Goal: Task Accomplishment & Management: Complete application form

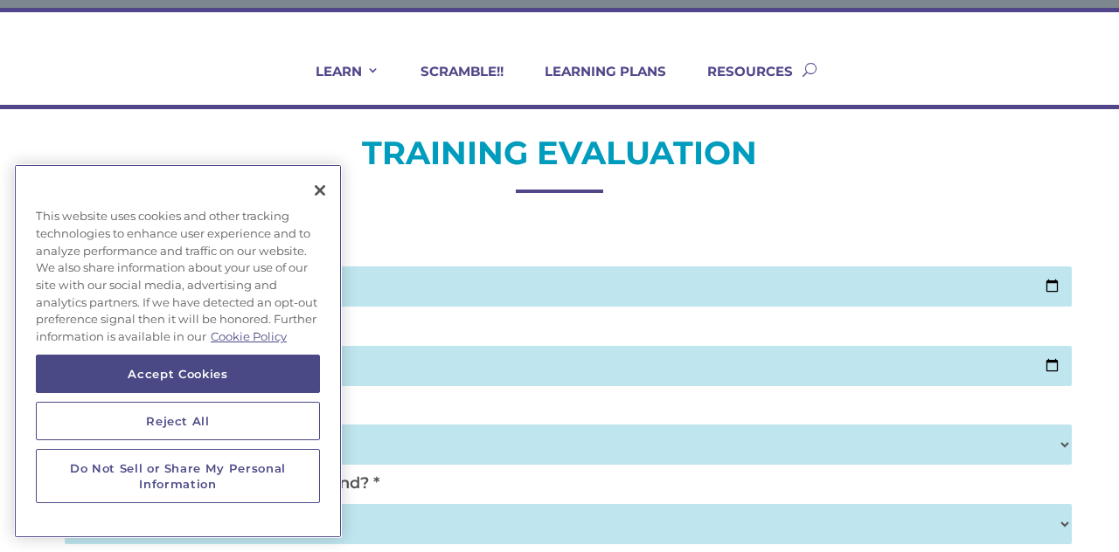
scroll to position [110, 0]
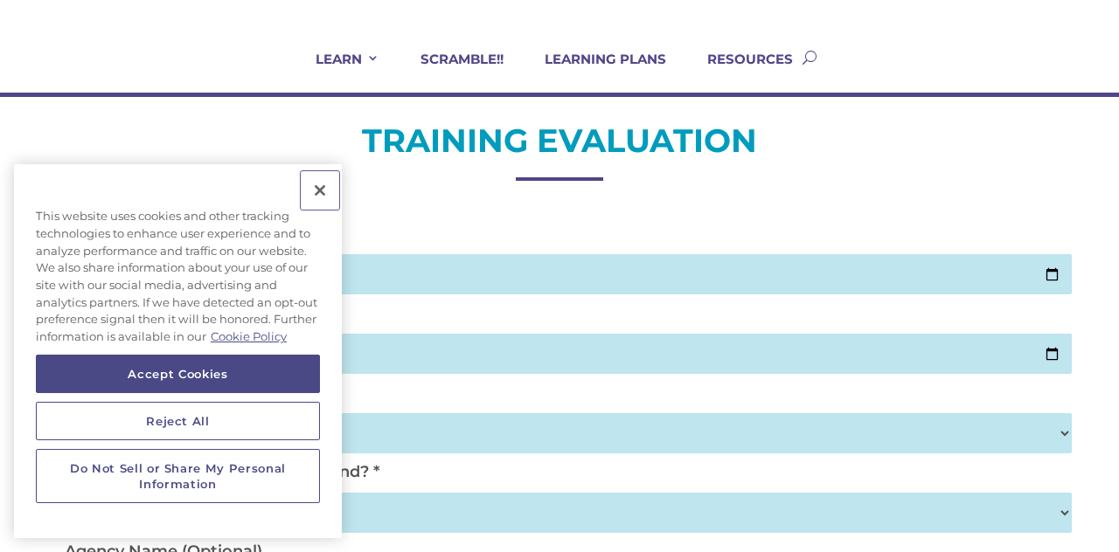
click at [309, 210] on button "Close" at bounding box center [320, 190] width 38 height 38
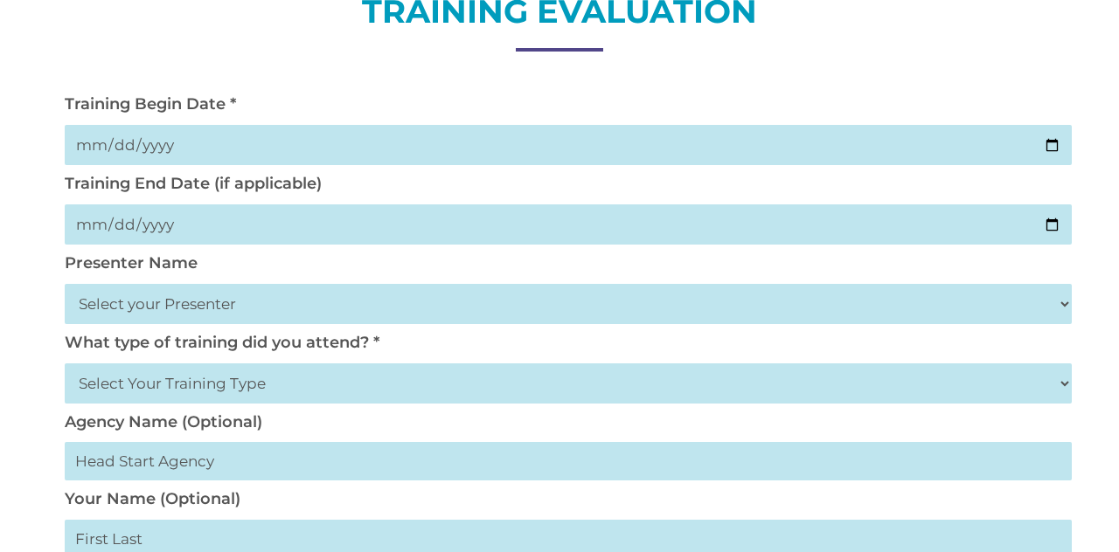
scroll to position [0, 0]
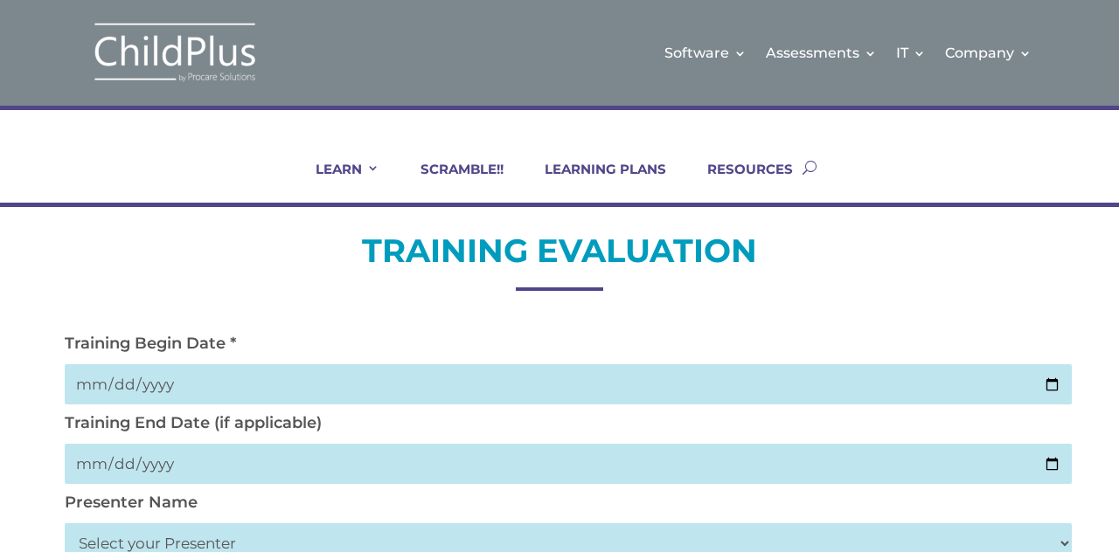
click at [252, 393] on input "date" at bounding box center [568, 384] width 1007 height 40
click at [259, 399] on input "date" at bounding box center [568, 384] width 1007 height 40
click at [237, 387] on input "date" at bounding box center [568, 384] width 1007 height 40
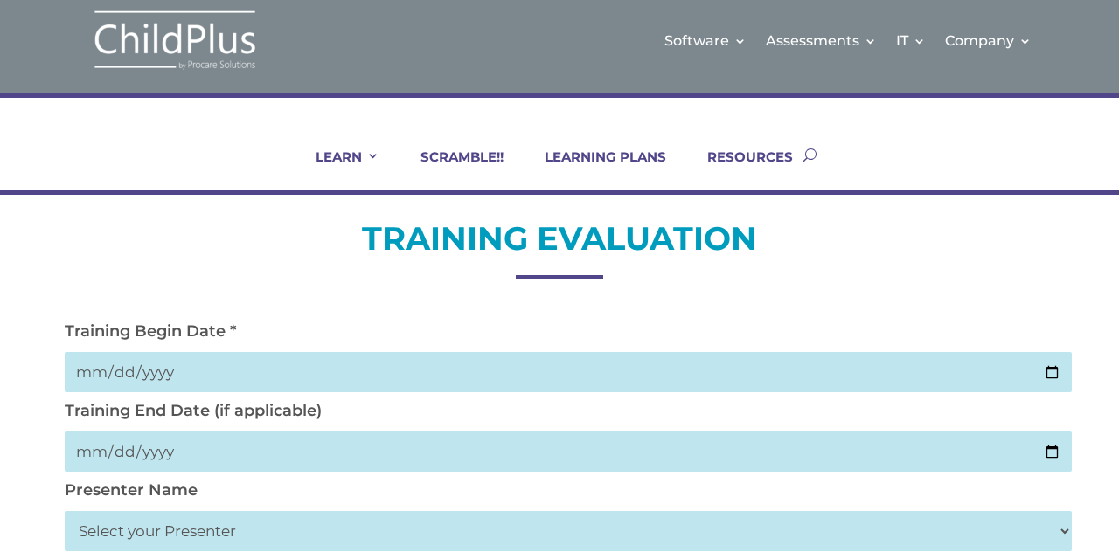
scroll to position [11, 0]
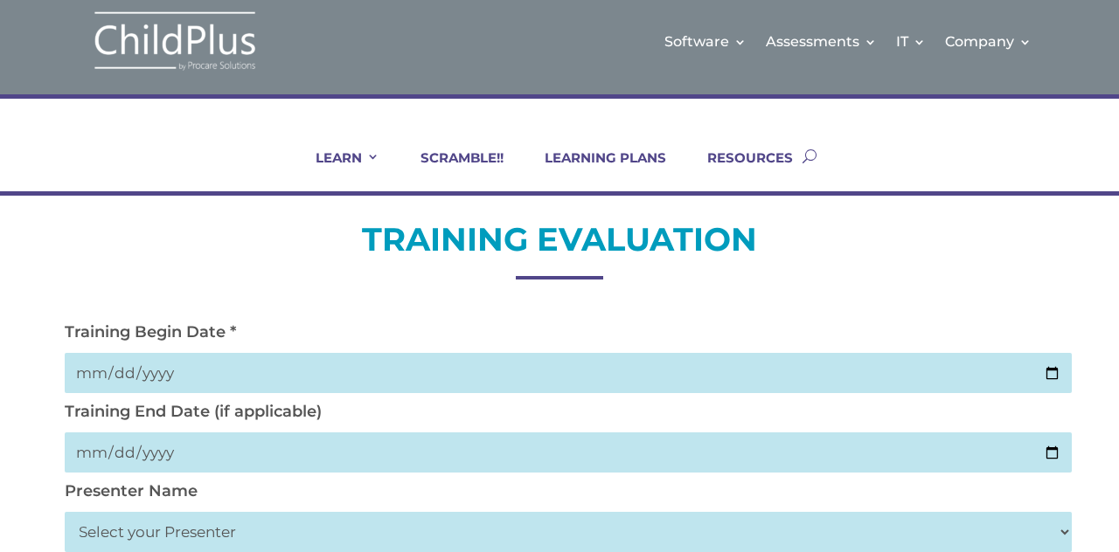
click at [579, 388] on input "date" at bounding box center [568, 373] width 1007 height 40
type input "[DATE]"
click at [227, 445] on input "date" at bounding box center [568, 453] width 1007 height 40
click at [246, 460] on input "date" at bounding box center [568, 453] width 1007 height 40
type input "[DATE]"
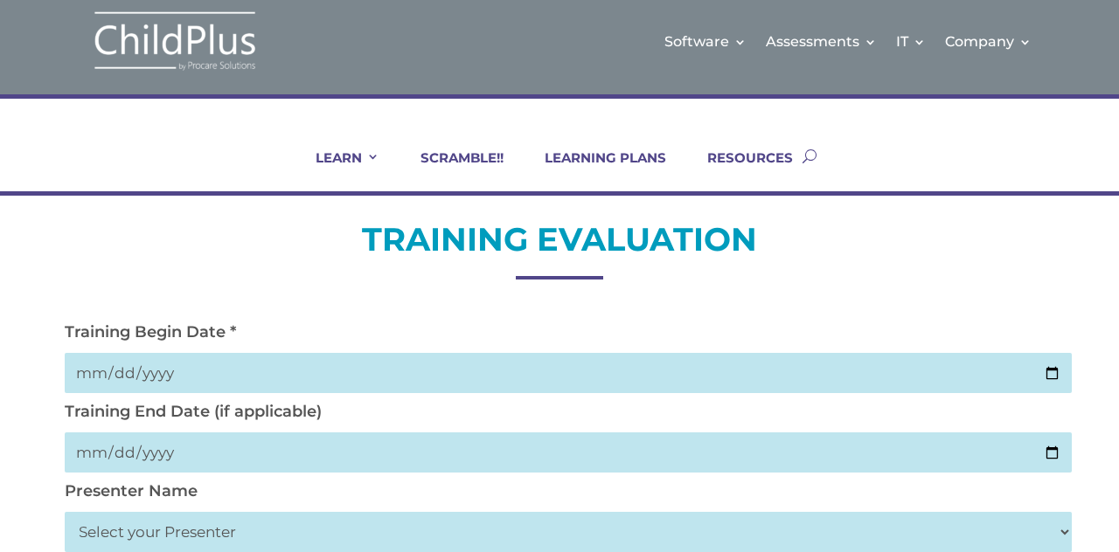
click at [276, 545] on select "Select your Presenter [PERSON_NAME] [PERSON_NAME] [PERSON_NAME] [PERSON_NAME] […" at bounding box center [568, 532] width 1007 height 40
select select "[PERSON_NAME]"
click at [65, 515] on select "Select your Presenter [PERSON_NAME] [PERSON_NAME] [PERSON_NAME] [PERSON_NAME] […" at bounding box center [568, 532] width 1007 height 40
click at [236, 551] on select "Select your Presenter [PERSON_NAME] [PERSON_NAME] [PERSON_NAME] [PERSON_NAME] […" at bounding box center [568, 532] width 1007 height 40
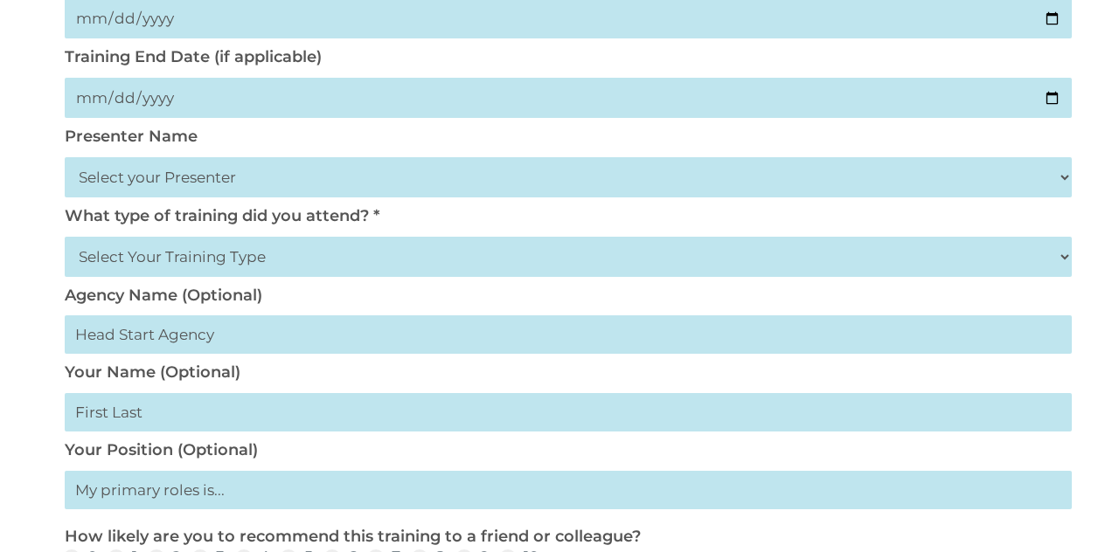
scroll to position [374, 0]
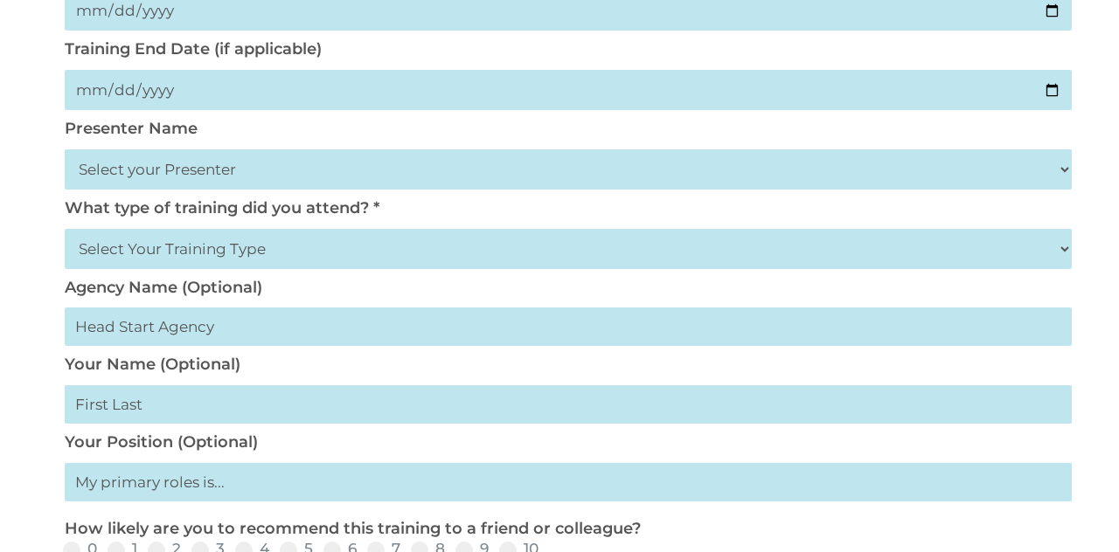
click at [384, 267] on select "Select Your Training Type On-site (at your agency) Virtual Visit Live Group Web…" at bounding box center [568, 249] width 1007 height 40
select select "On-site (at your agency)"
click at [65, 232] on select "Select Your Training Type On-site (at your agency) Virtual Visit Live Group Web…" at bounding box center [568, 249] width 1007 height 40
click at [239, 416] on input "text" at bounding box center [568, 404] width 1007 height 38
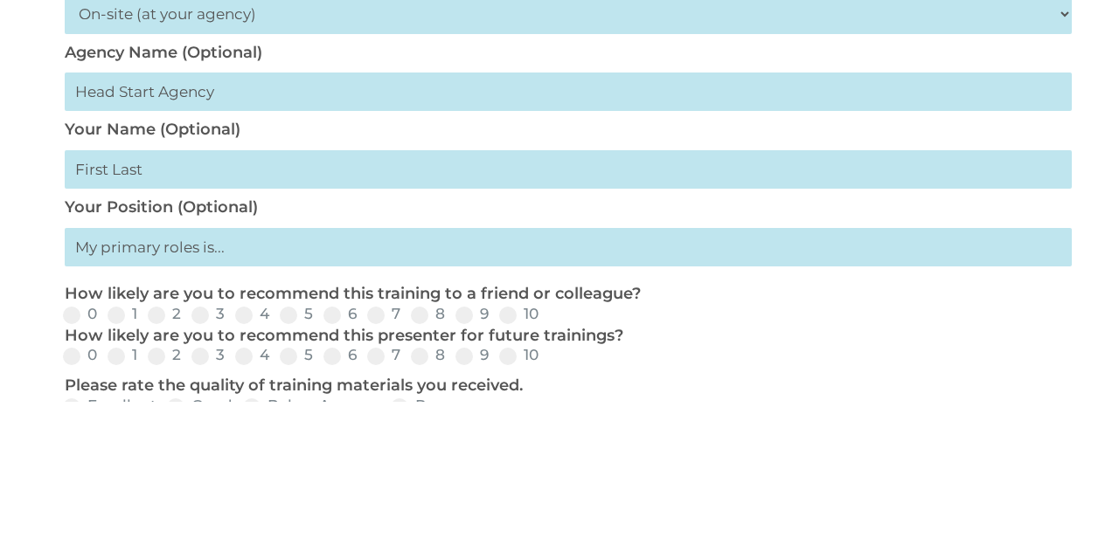
scroll to position [458, 0]
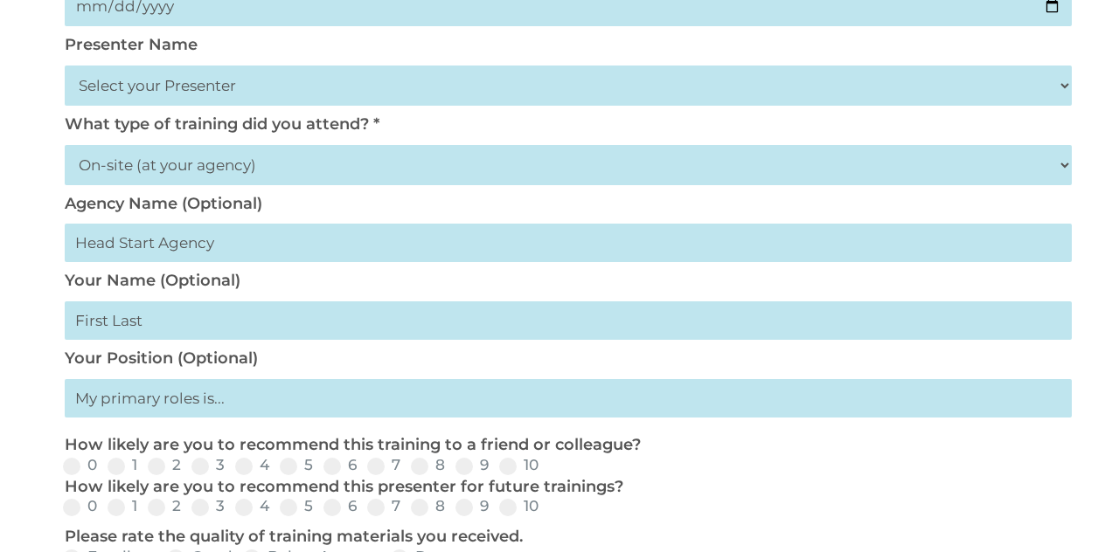
click at [187, 336] on input "text" at bounding box center [568, 321] width 1007 height 38
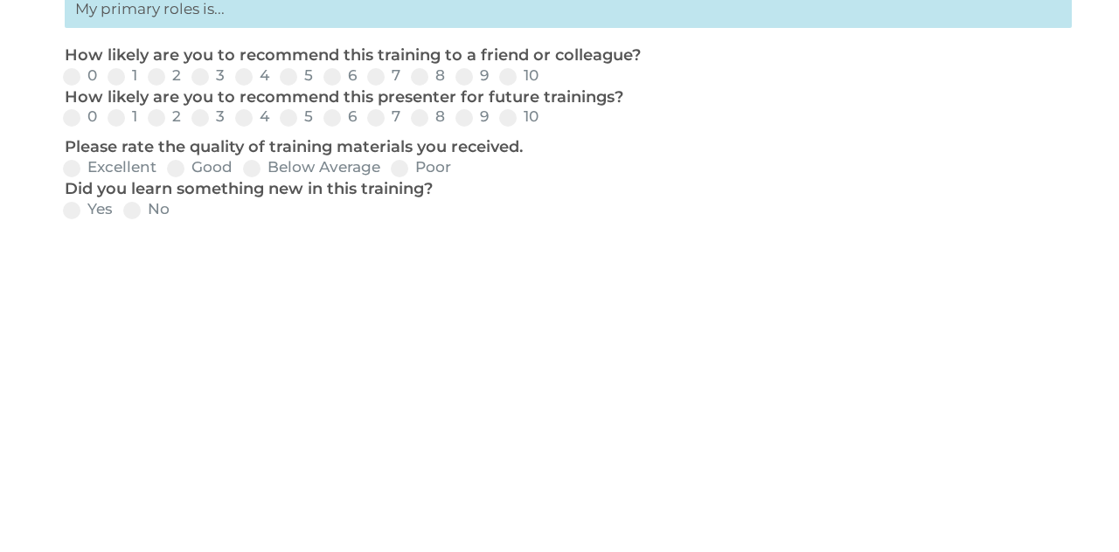
scroll to position [524, 0]
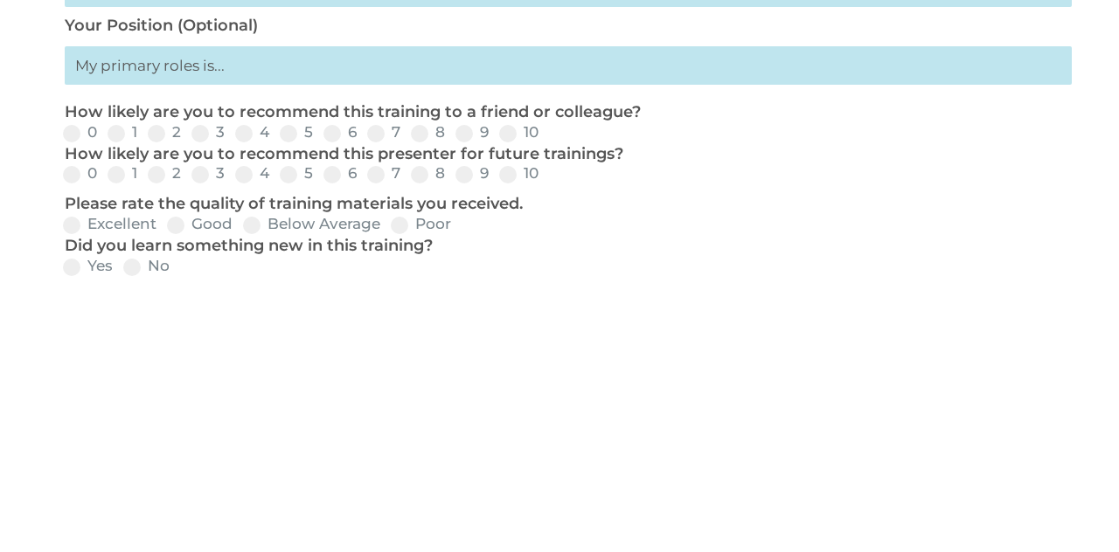
type input "[PERSON_NAME]"
click at [309, 347] on input "text" at bounding box center [568, 332] width 1007 height 38
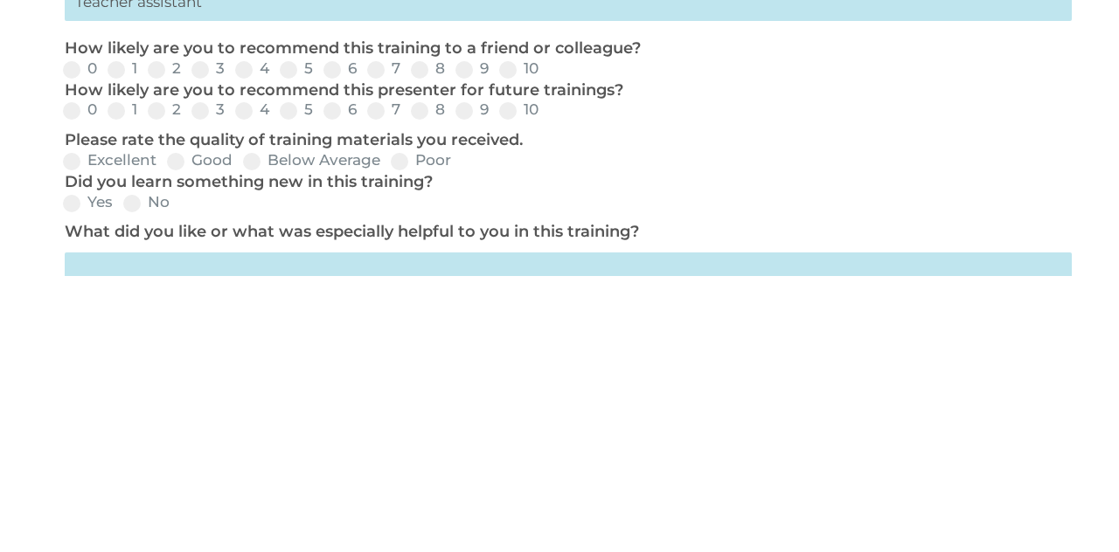
scroll to position [579, 0]
type input "Teacher assistant"
click at [308, 352] on label "5" at bounding box center [296, 344] width 33 height 15
click at [322, 357] on input "5" at bounding box center [327, 351] width 11 height 11
radio input "true"
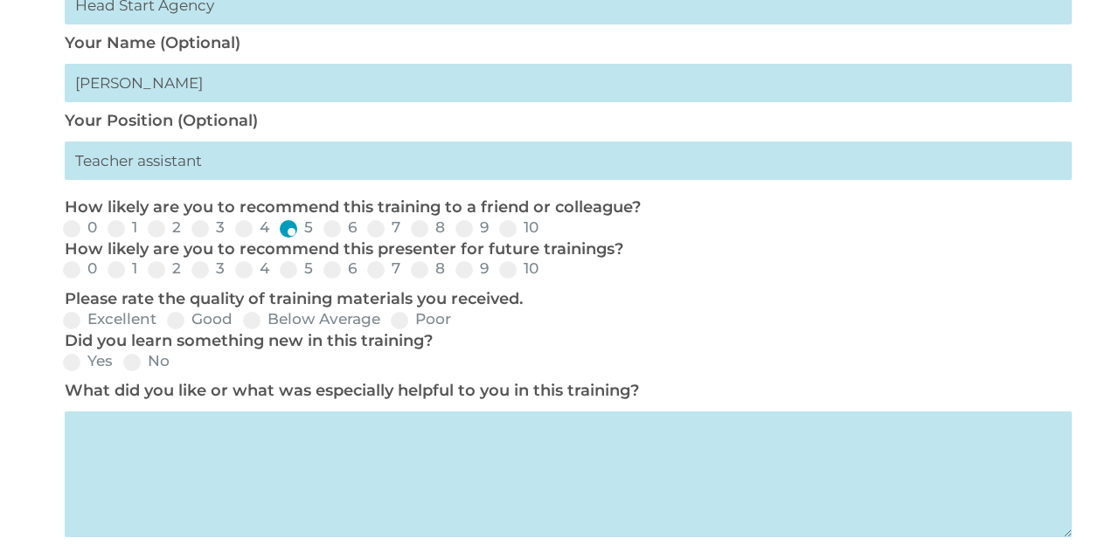
scroll to position [698, 0]
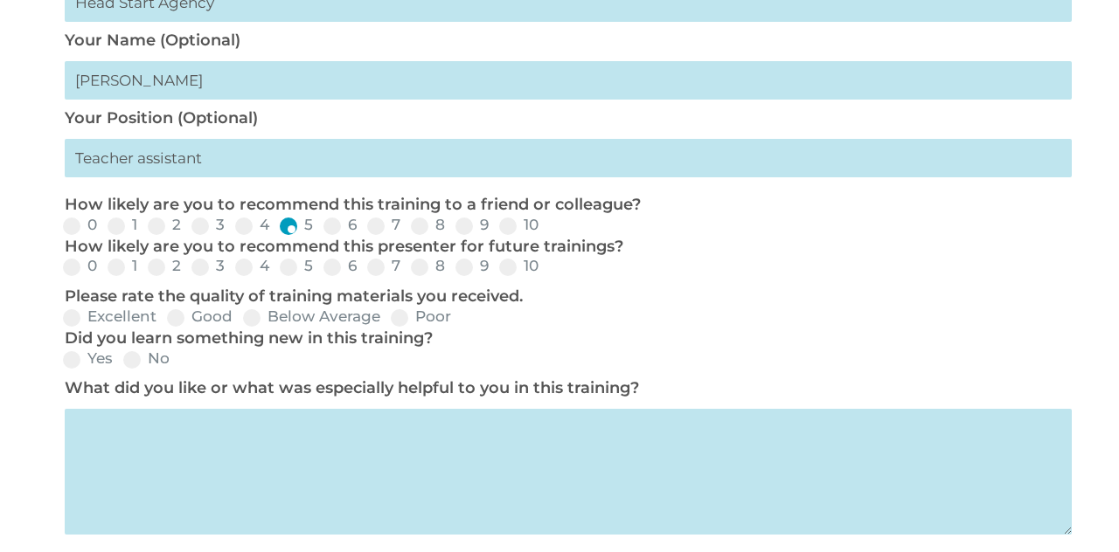
click at [395, 274] on label "7" at bounding box center [383, 266] width 33 height 15
click at [409, 279] on input "7" at bounding box center [414, 272] width 11 height 11
radio input "true"
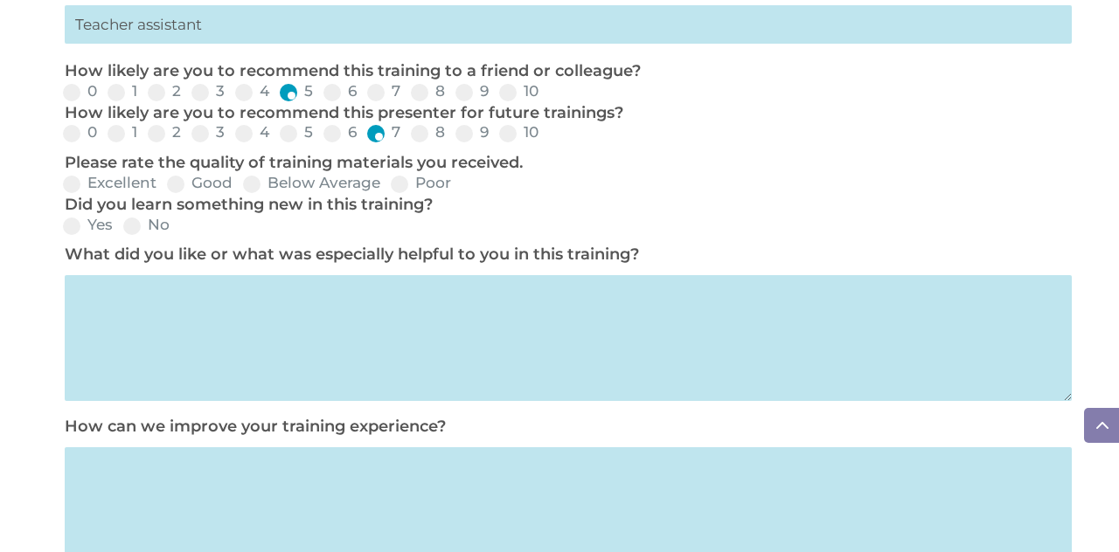
scroll to position [835, 0]
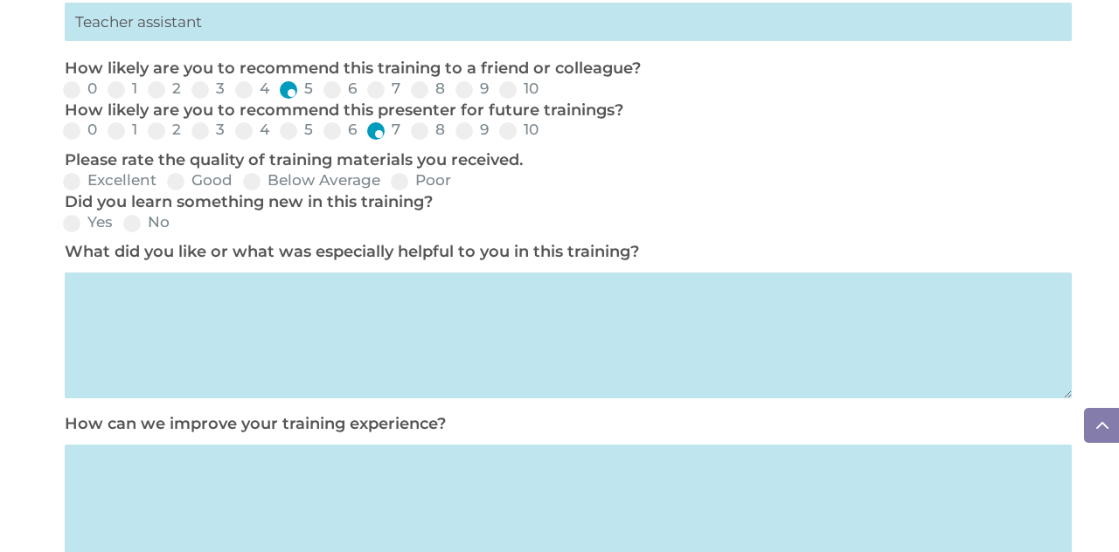
click at [243, 193] on input "Good" at bounding box center [246, 187] width 11 height 11
radio input "true"
click at [241, 193] on input "Good" at bounding box center [246, 187] width 11 height 11
click at [254, 333] on textarea at bounding box center [568, 336] width 1007 height 126
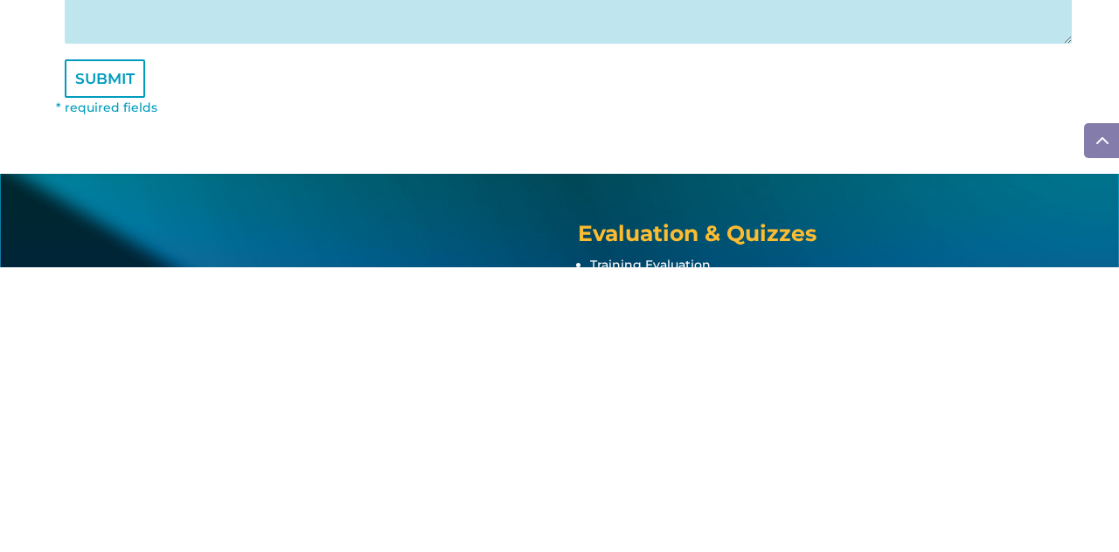
scroll to position [1078, 0]
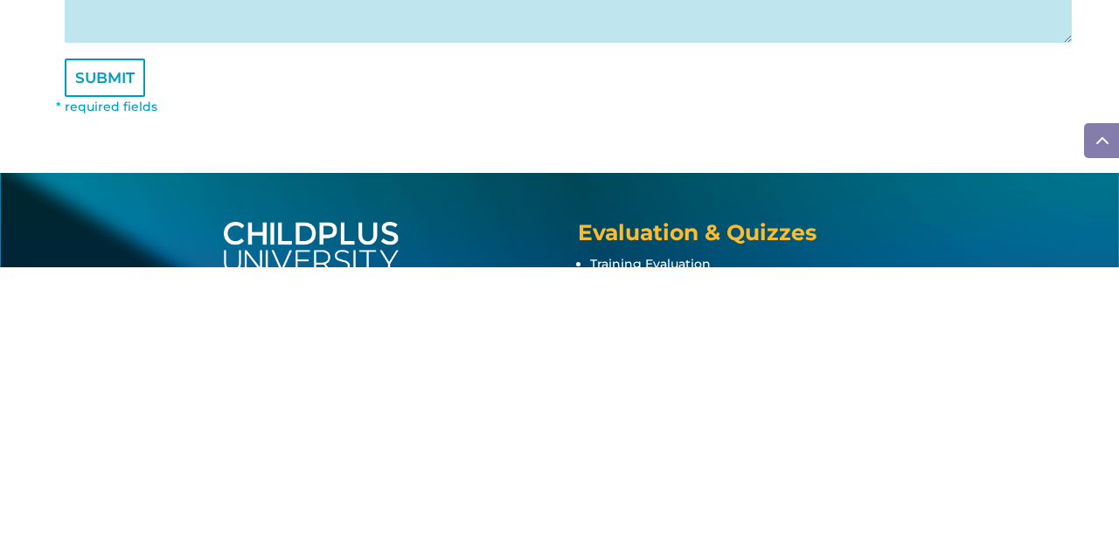
click at [108, 382] on input "SUBMIT" at bounding box center [105, 362] width 80 height 38
